Goal: Find specific page/section

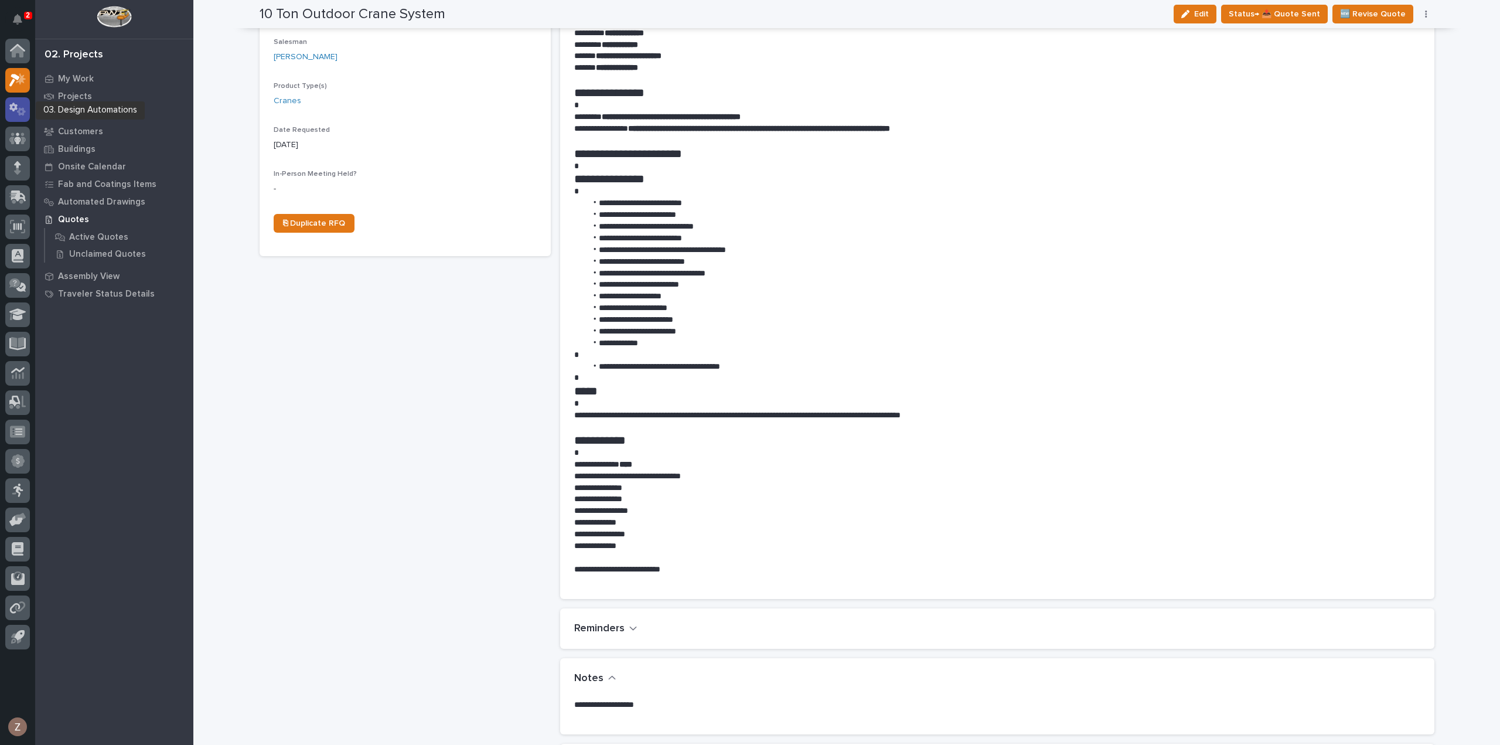
click at [16, 106] on icon at bounding box center [13, 107] width 8 height 9
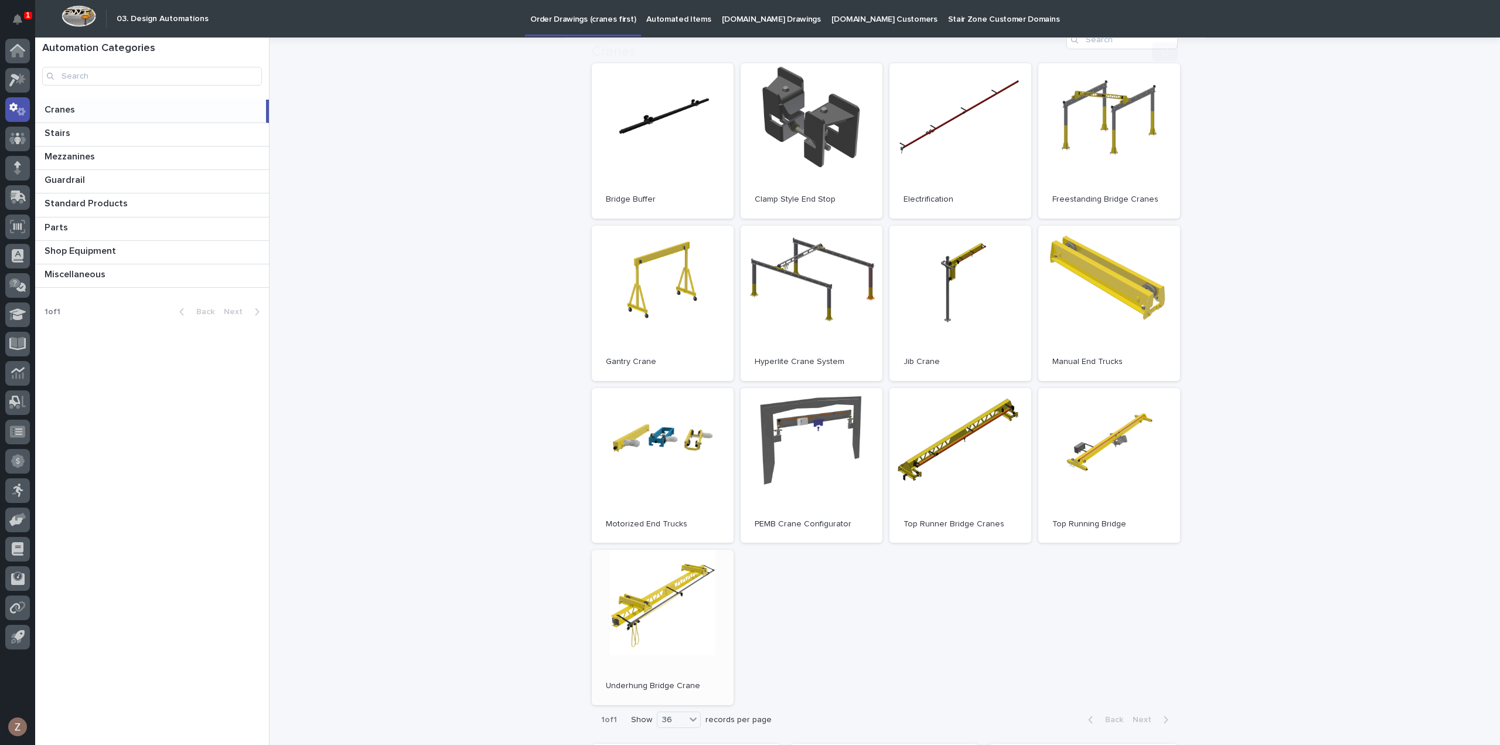
scroll to position [234, 0]
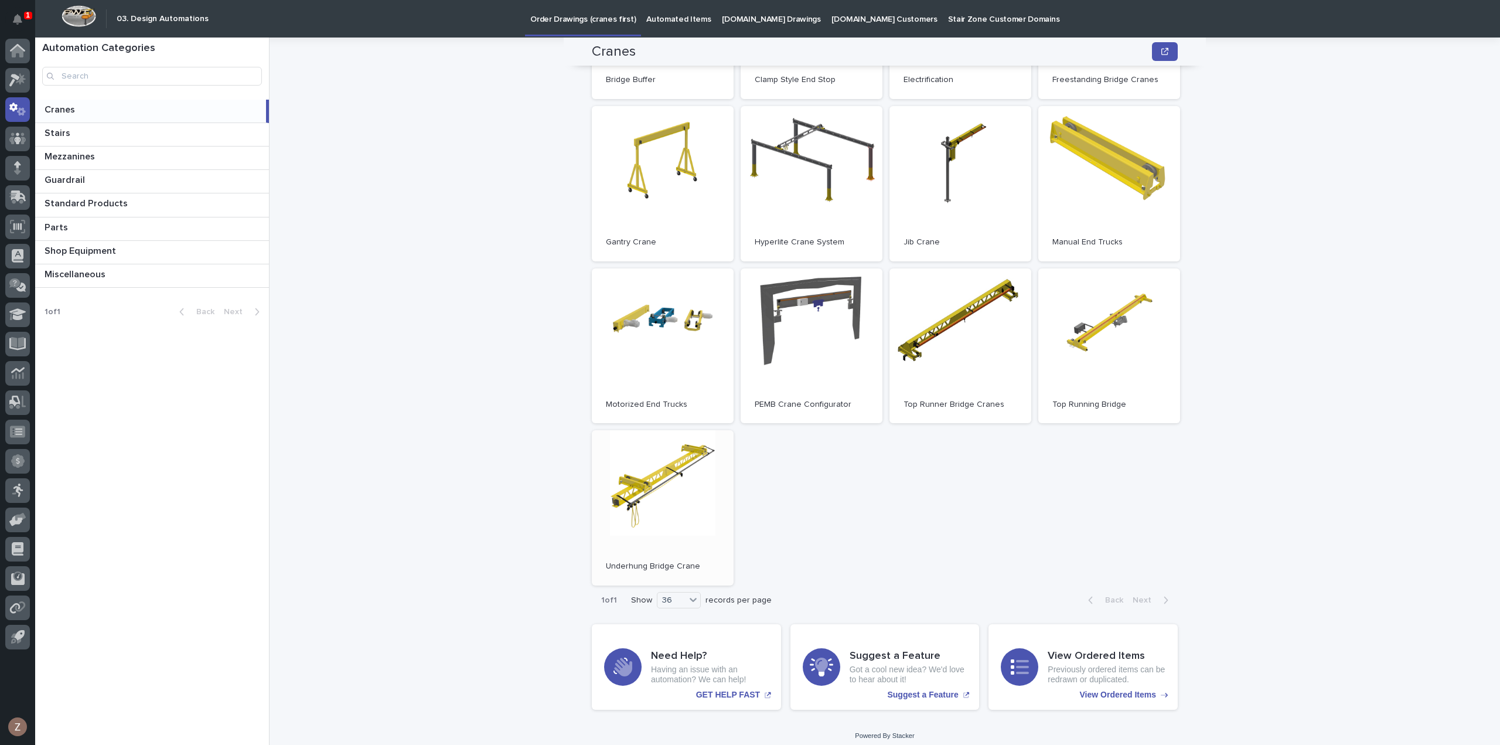
click at [675, 482] on link "Open" at bounding box center [663, 507] width 142 height 155
